Goal: Information Seeking & Learning: Find specific fact

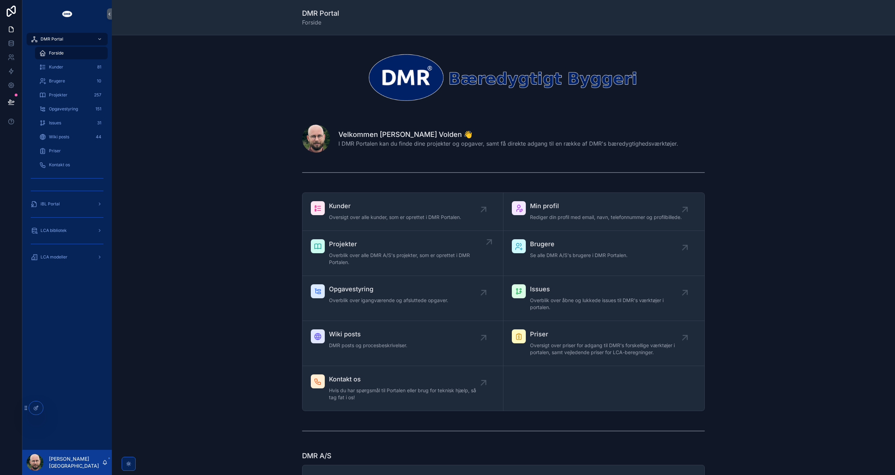
click at [365, 245] on span "Projekter" at bounding box center [406, 244] width 155 height 10
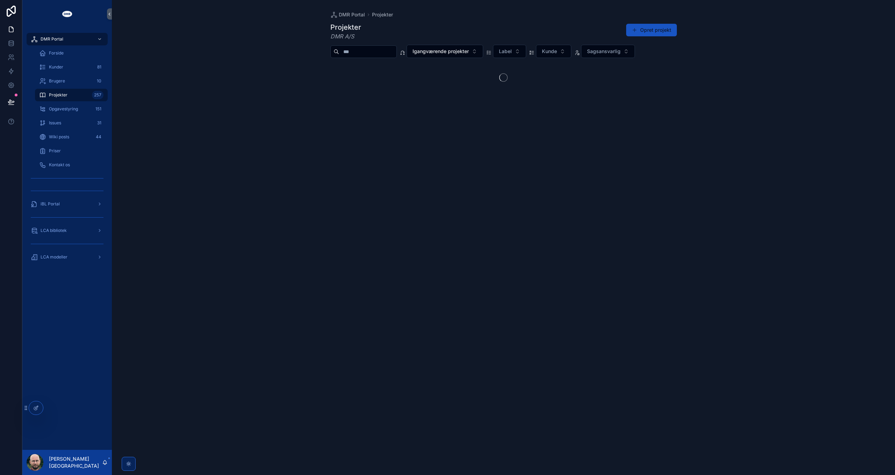
click at [368, 51] on input "scrollable content" at bounding box center [367, 52] width 57 height 10
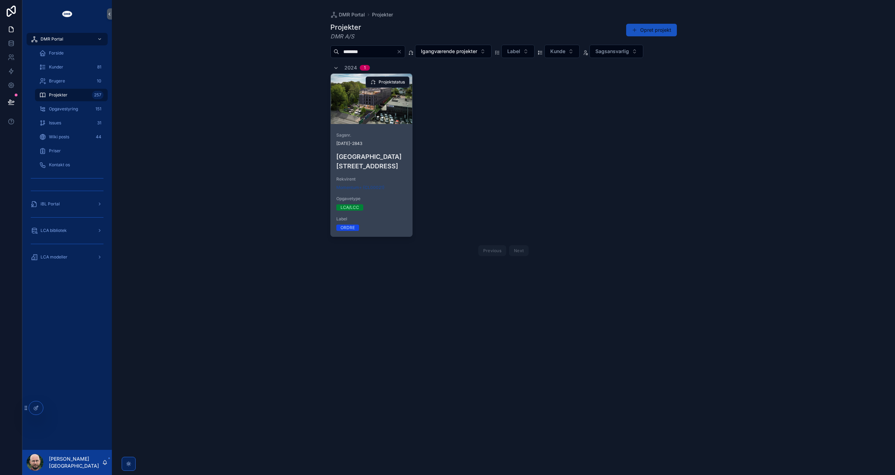
type input "********"
click at [359, 161] on h4 "Sheraton Hotel, Roskildevej 547" at bounding box center [371, 161] width 71 height 19
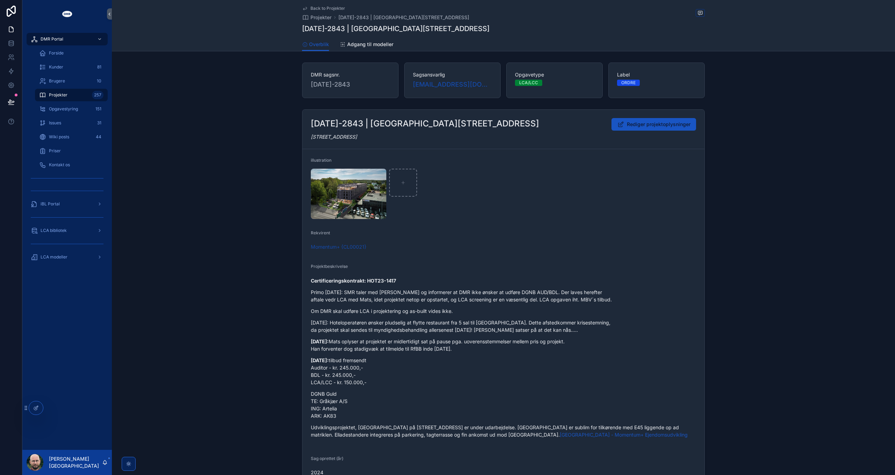
click at [334, 84] on span "2024-2843" at bounding box center [350, 85] width 79 height 10
drag, startPoint x: 334, startPoint y: 84, endPoint x: 353, endPoint y: 91, distance: 19.7
click at [353, 91] on div "DMR sagsnr. 2024-2843" at bounding box center [350, 81] width 96 height 36
copy span "2024-2843"
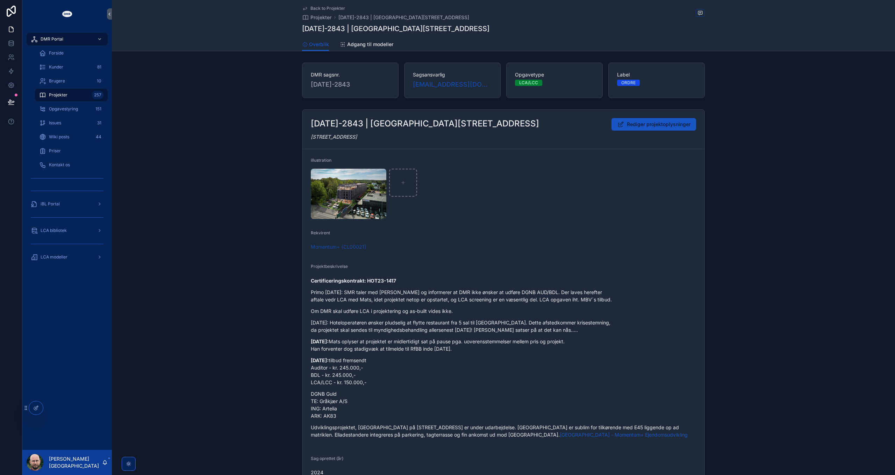
click at [207, 212] on div "2024-2843 | Sheraton Hotel, Roskildevej 547 Rediger projektoplysninger Roskilde…" at bounding box center [503, 298] width 783 height 383
click at [326, 6] on span "Back to Projekter" at bounding box center [327, 9] width 35 height 6
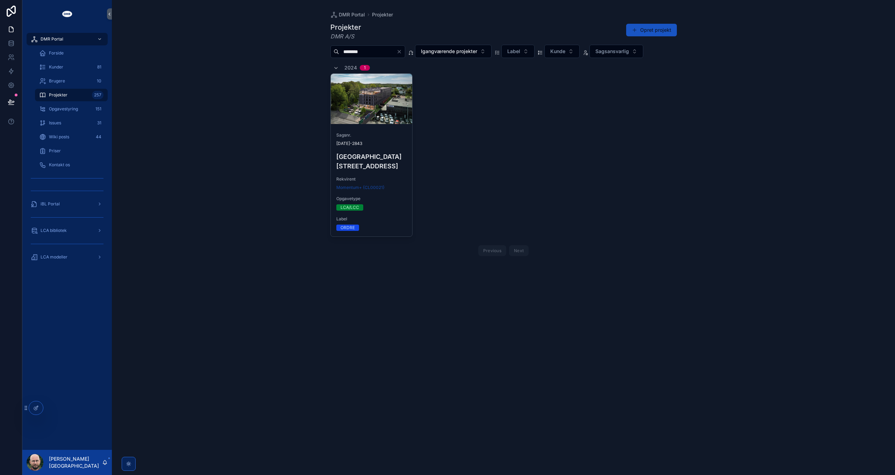
click at [60, 94] on span "Projekter" at bounding box center [58, 95] width 19 height 6
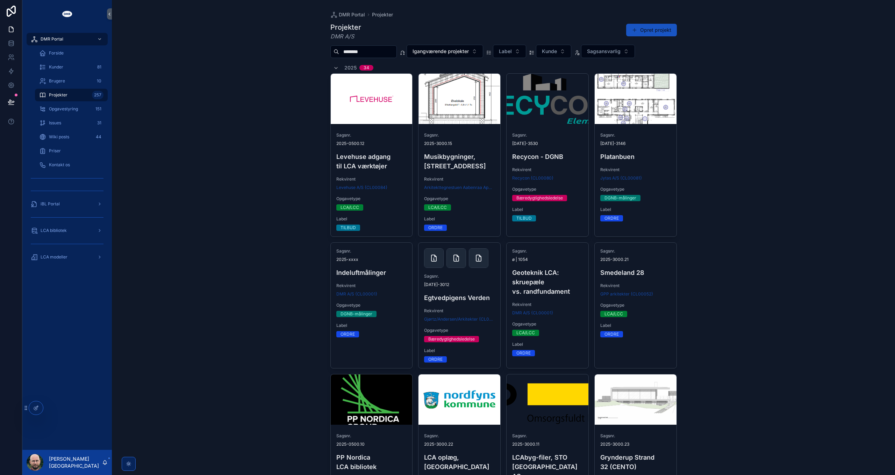
click at [396, 52] on input "********" at bounding box center [367, 52] width 57 height 10
click at [355, 52] on input "********" at bounding box center [367, 52] width 57 height 10
click at [170, 88] on div "DMR Portal Projekter Projekter DMR A/S Opret projekt Igangværende projekter Lab…" at bounding box center [503, 237] width 783 height 475
click at [346, 52] on input "scrollable content" at bounding box center [367, 52] width 57 height 10
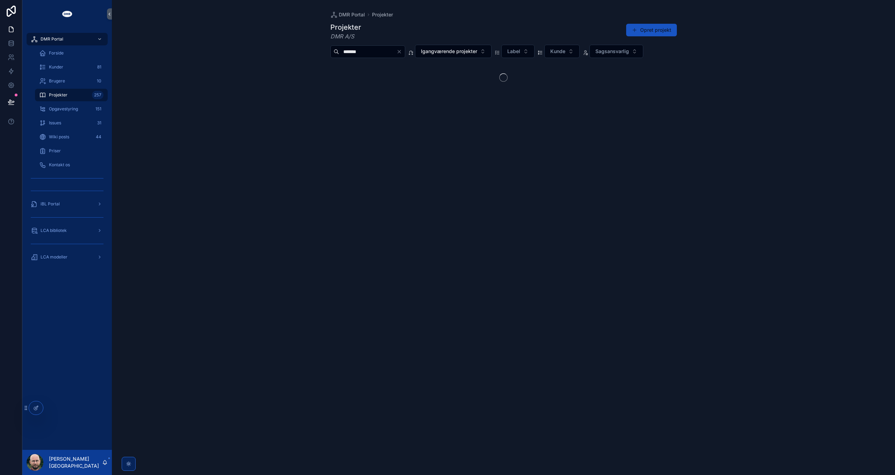
type input "*******"
click at [282, 97] on div "DMR Portal Projekter Projekter DMR A/S Opret projekt ******* Igangværende proje…" at bounding box center [503, 237] width 783 height 475
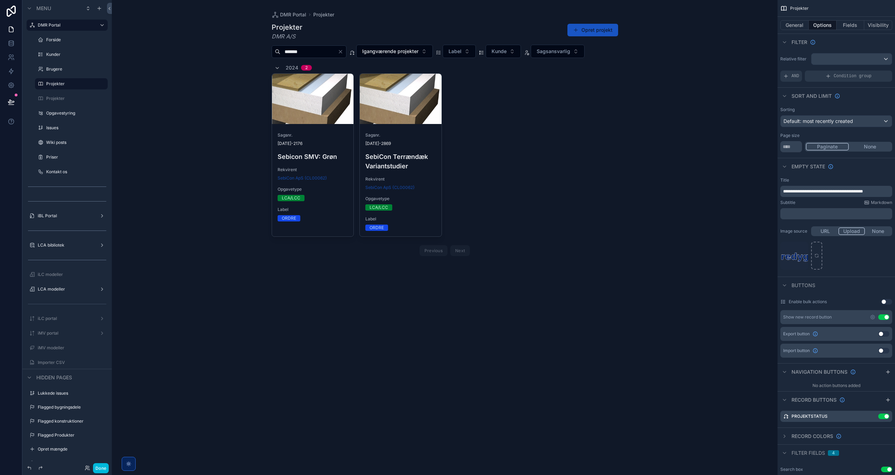
click at [555, 188] on div "scrollable content" at bounding box center [445, 140] width 358 height 281
click at [855, 26] on button "Fields" at bounding box center [851, 25] width 28 height 10
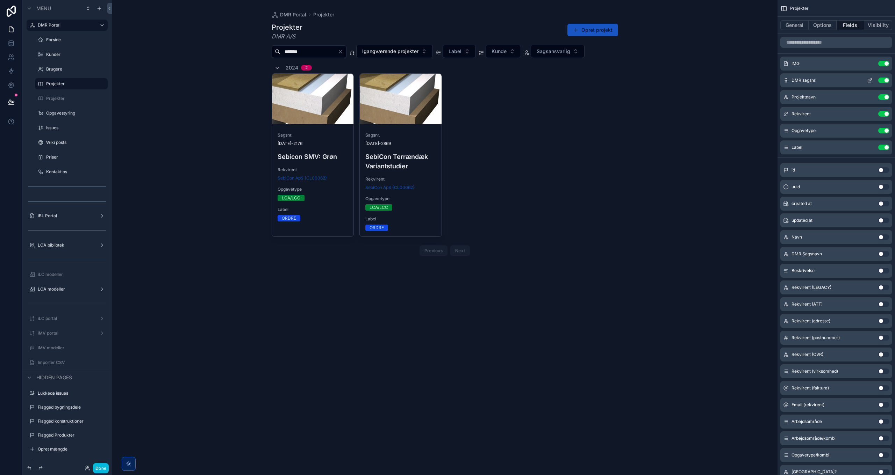
click at [870, 80] on icon "scrollable content" at bounding box center [870, 81] width 6 height 6
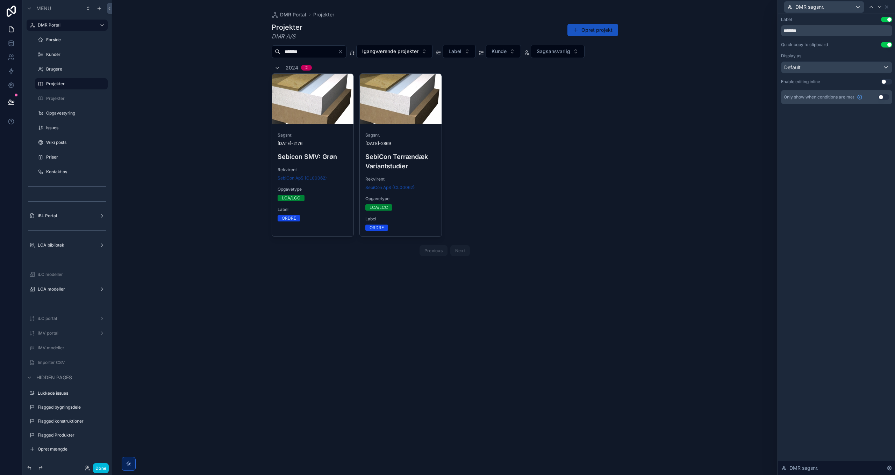
click at [884, 43] on button "Use setting" at bounding box center [886, 45] width 11 height 6
click at [887, 43] on button "Use setting" at bounding box center [886, 45] width 11 height 6
click at [888, 4] on icon at bounding box center [887, 7] width 6 height 6
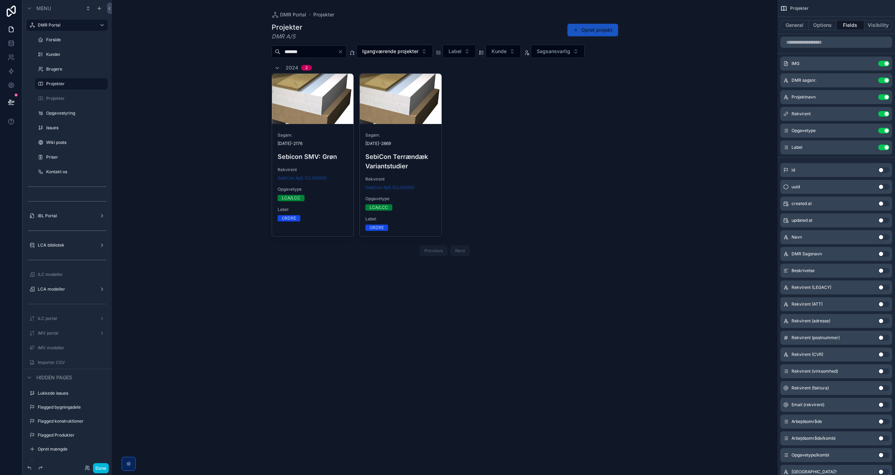
drag, startPoint x: 96, startPoint y: 468, endPoint x: 124, endPoint y: 442, distance: 38.3
click at [96, 468] on button "Done" at bounding box center [101, 469] width 16 height 10
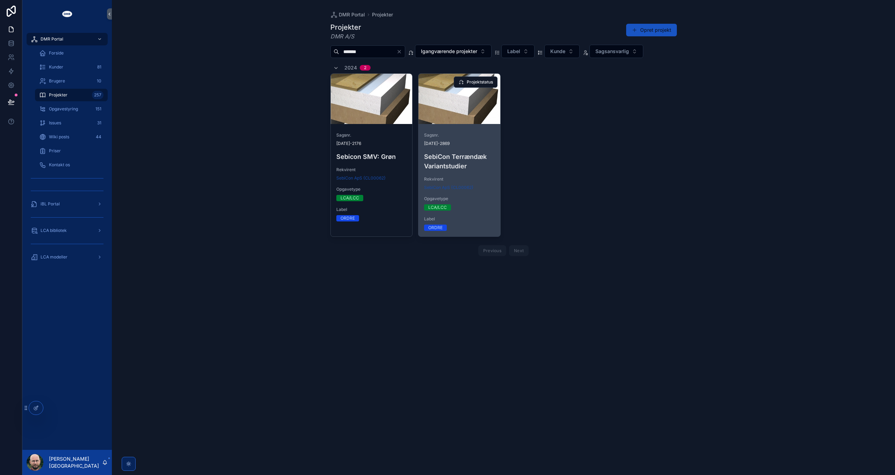
click at [494, 144] on span "[DATE]-2869" at bounding box center [459, 144] width 71 height 6
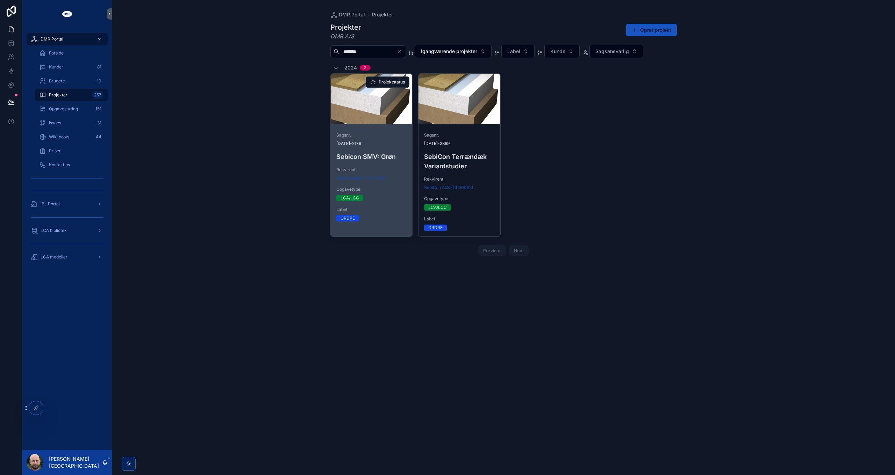
click at [345, 142] on span "[DATE]-2176" at bounding box center [371, 144] width 71 height 6
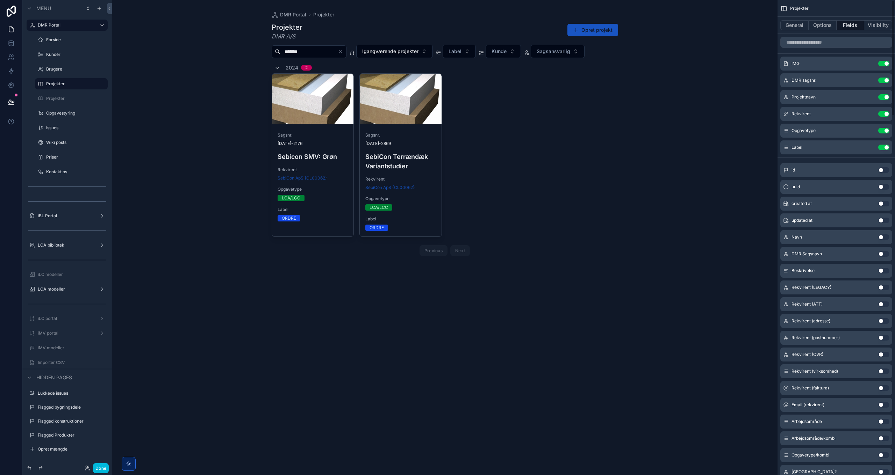
click at [588, 160] on div "scrollable content" at bounding box center [445, 140] width 358 height 281
click at [870, 81] on icon "scrollable content" at bounding box center [870, 79] width 3 height 3
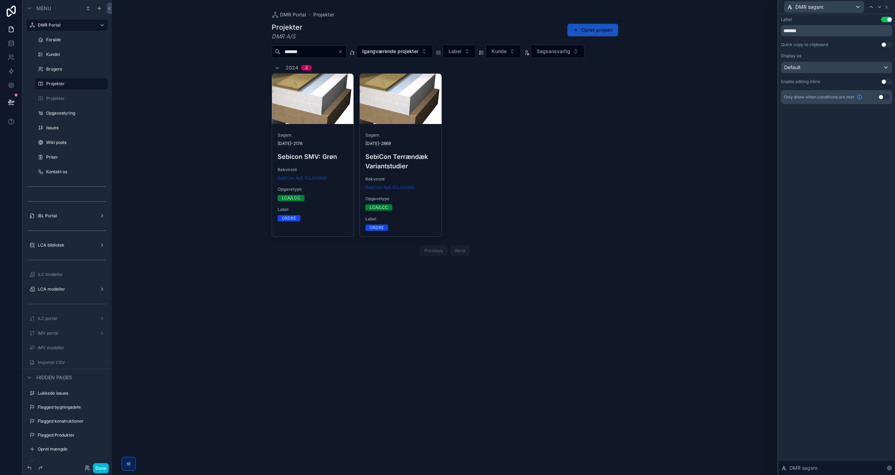
click at [887, 44] on button "Use setting" at bounding box center [886, 45] width 11 height 6
click at [888, 7] on icon at bounding box center [887, 7] width 6 height 6
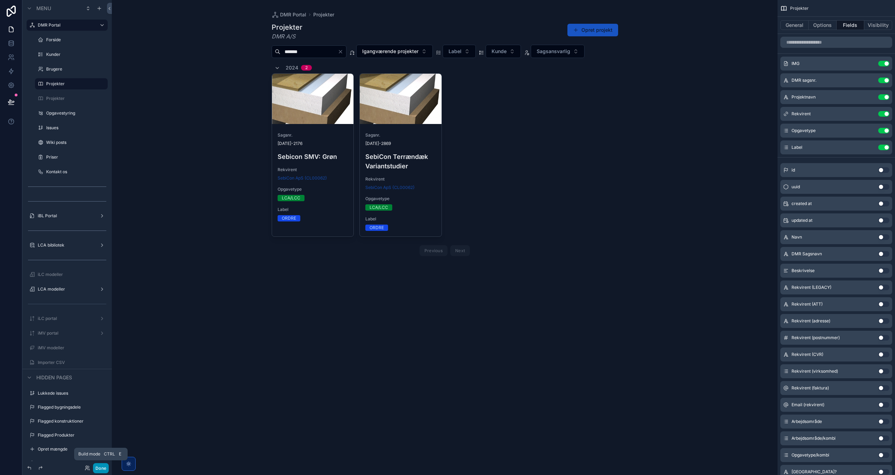
click at [101, 467] on button "Done" at bounding box center [101, 469] width 16 height 10
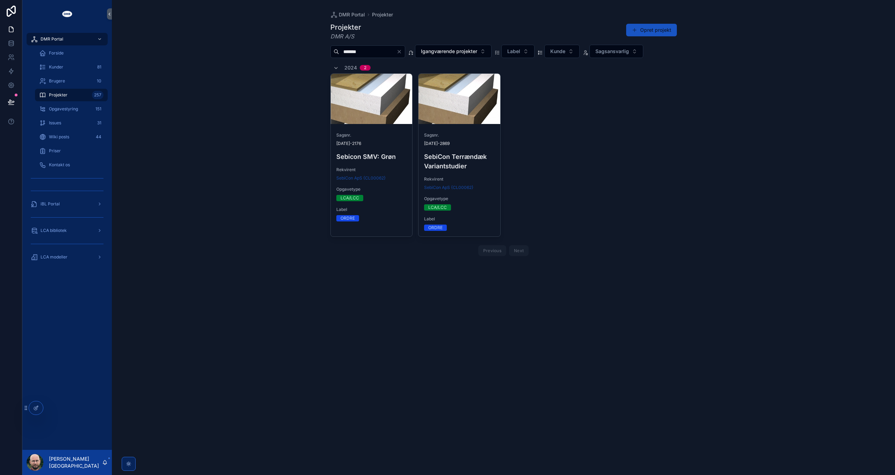
click at [131, 465] on div "scrollable content" at bounding box center [128, 464] width 6 height 6
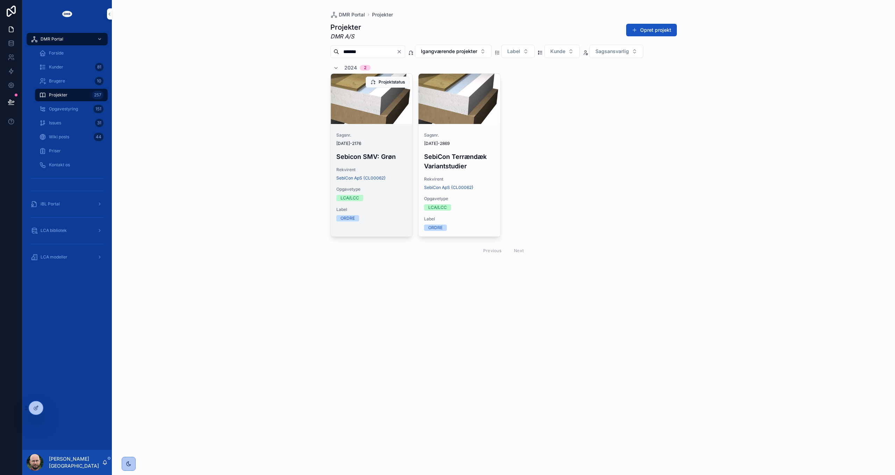
click at [349, 141] on span "[DATE]-2176" at bounding box center [371, 144] width 71 height 6
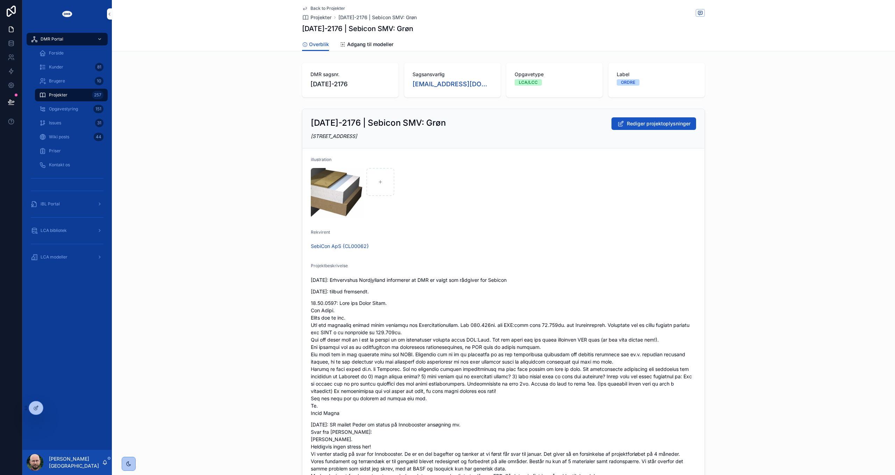
click at [333, 83] on span "[DATE]-2176" at bounding box center [350, 84] width 80 height 10
drag, startPoint x: 309, startPoint y: 84, endPoint x: 351, endPoint y: 83, distance: 42.0
click at [351, 83] on span "[DATE]-2176" at bounding box center [350, 84] width 80 height 10
copy span "[DATE]-2176"
